Goal: Task Accomplishment & Management: Use online tool/utility

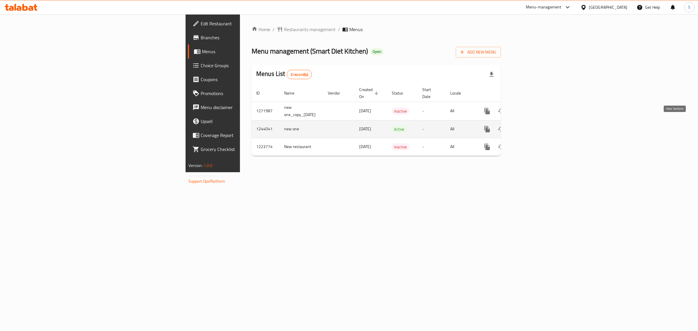
click at [536, 127] on link "enhanced table" at bounding box center [529, 129] width 14 height 14
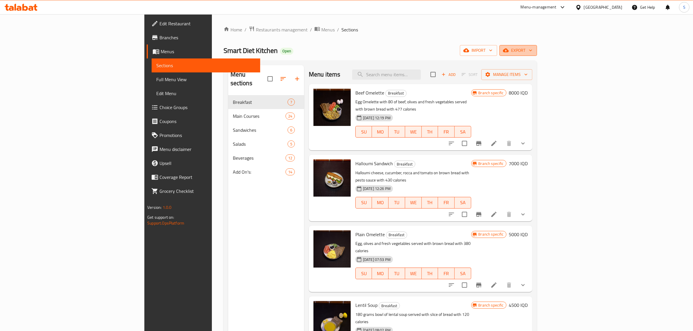
click at [532, 49] on span "export" at bounding box center [518, 50] width 28 height 7
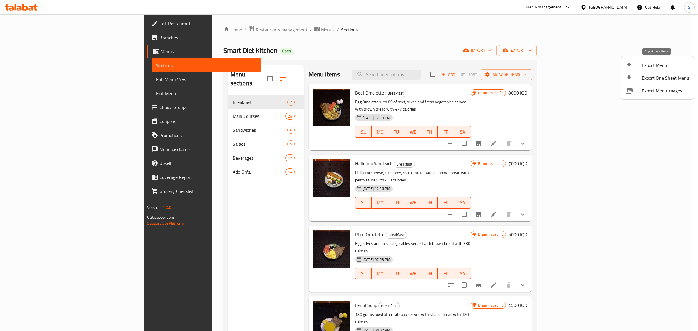
click at [638, 64] on div at bounding box center [634, 65] width 16 height 7
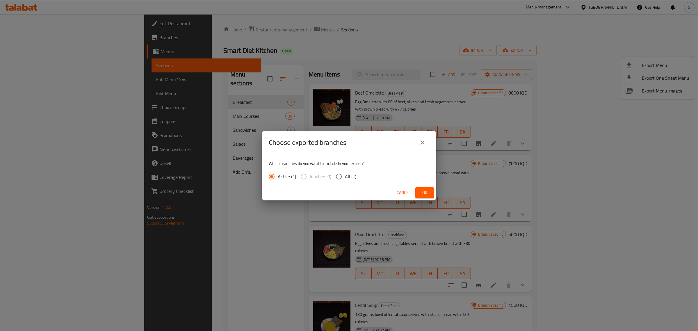
click at [423, 195] on span "Ok" at bounding box center [424, 192] width 9 height 7
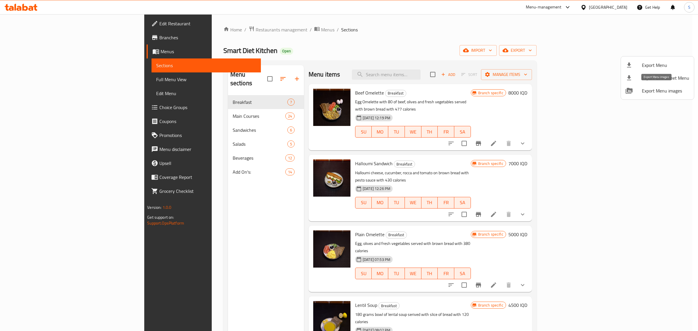
click at [647, 96] on li "Export Menu images" at bounding box center [657, 90] width 73 height 13
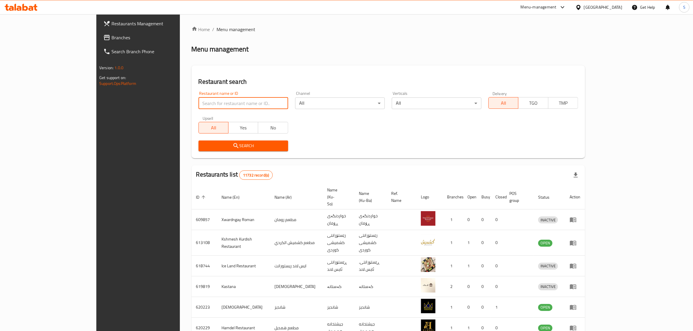
click at [216, 101] on input "search" at bounding box center [243, 103] width 90 height 12
type input "urban cafe"
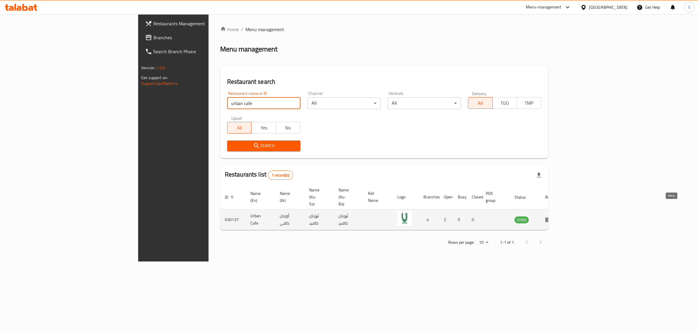
click at [551, 219] on icon "enhanced table" at bounding box center [550, 220] width 2 height 2
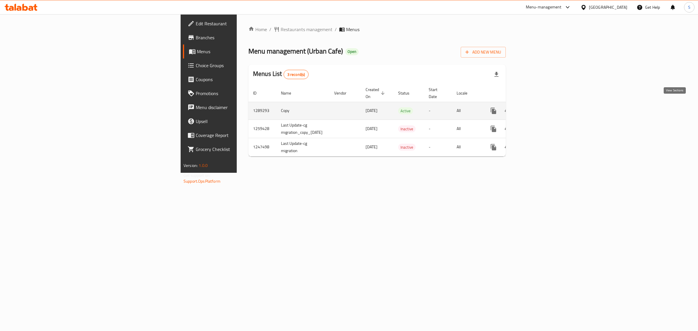
click at [543, 110] on link "enhanced table" at bounding box center [536, 111] width 14 height 14
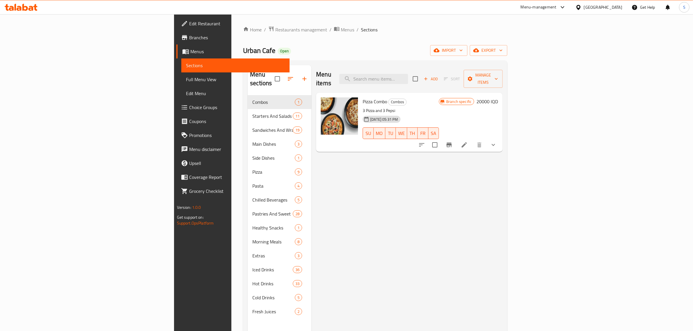
drag, startPoint x: 454, startPoint y: 85, endPoint x: 456, endPoint y: 81, distance: 3.4
click at [454, 93] on div "Pizza Combo Combos 3 Pizza and 3 Pepsi 16-05-2025 05:31 PM SU MO TU WE TH FR SA…" at bounding box center [409, 122] width 187 height 59
click at [456, 80] on div "Menu items Add Sort Manage items" at bounding box center [409, 79] width 187 height 28
click at [408, 79] on input "search" at bounding box center [373, 79] width 69 height 10
paste input "Pumpkin Spiced Latte Hot"
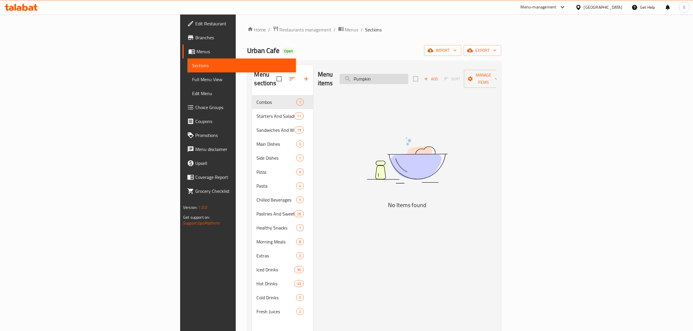
drag, startPoint x: 453, startPoint y: 76, endPoint x: 411, endPoint y: 75, distance: 42.5
click at [408, 75] on input "Pumpkin" at bounding box center [374, 79] width 69 height 10
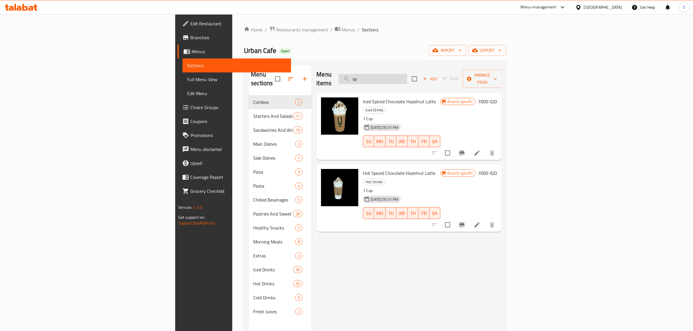
type input "s"
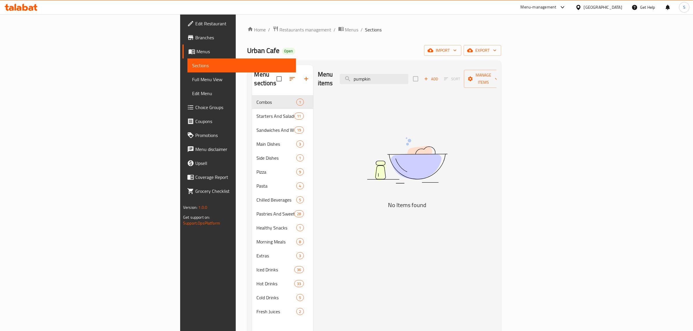
click at [496, 191] on div "Menu items pumpkin Add Sort Manage items No Items found" at bounding box center [404, 230] width 183 height 331
drag, startPoint x: 455, startPoint y: 74, endPoint x: 363, endPoint y: 79, distance: 92.1
click at [363, 79] on div "Menu items pumpkin Add Sort Manage items" at bounding box center [407, 79] width 179 height 28
paste input "Spiced Latte Ho"
drag, startPoint x: 450, startPoint y: 74, endPoint x: 409, endPoint y: 75, distance: 41.3
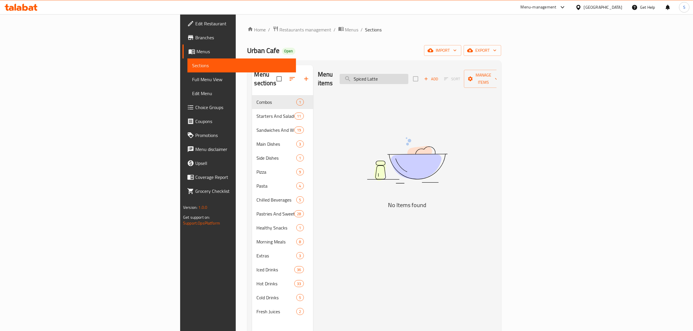
click at [408, 75] on input "Spiced Latte" at bounding box center [374, 79] width 69 height 10
type input "Spiced Latte"
